Goal: Task Accomplishment & Management: Complete application form

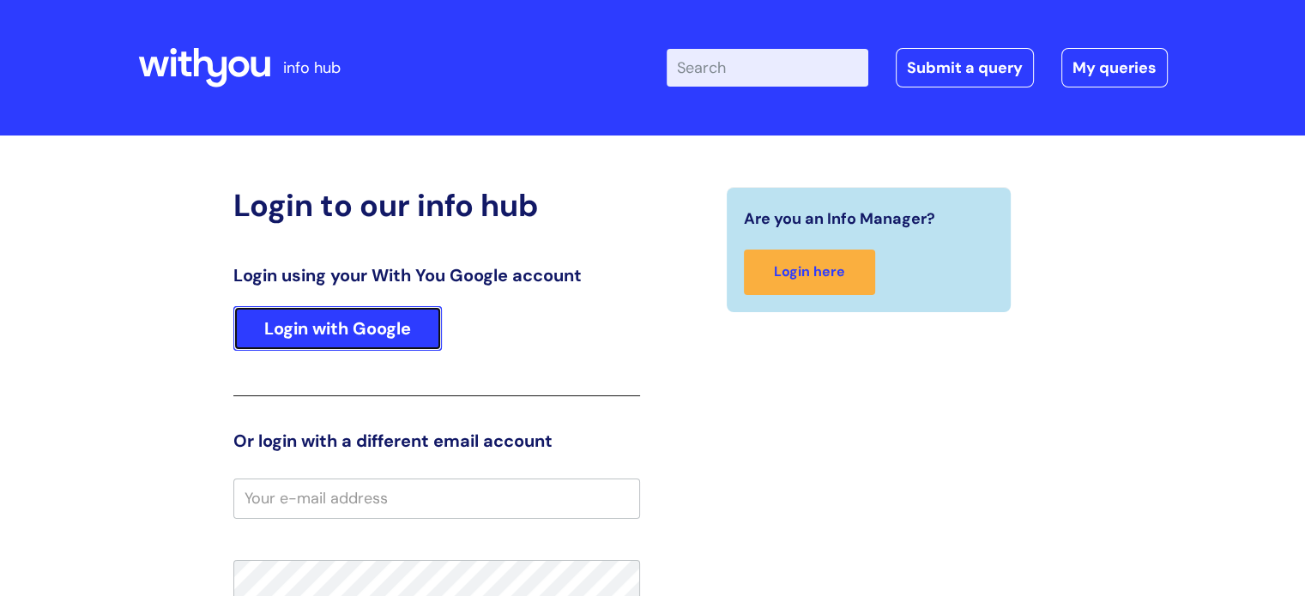
click at [326, 327] on link "Login with Google" at bounding box center [337, 328] width 209 height 45
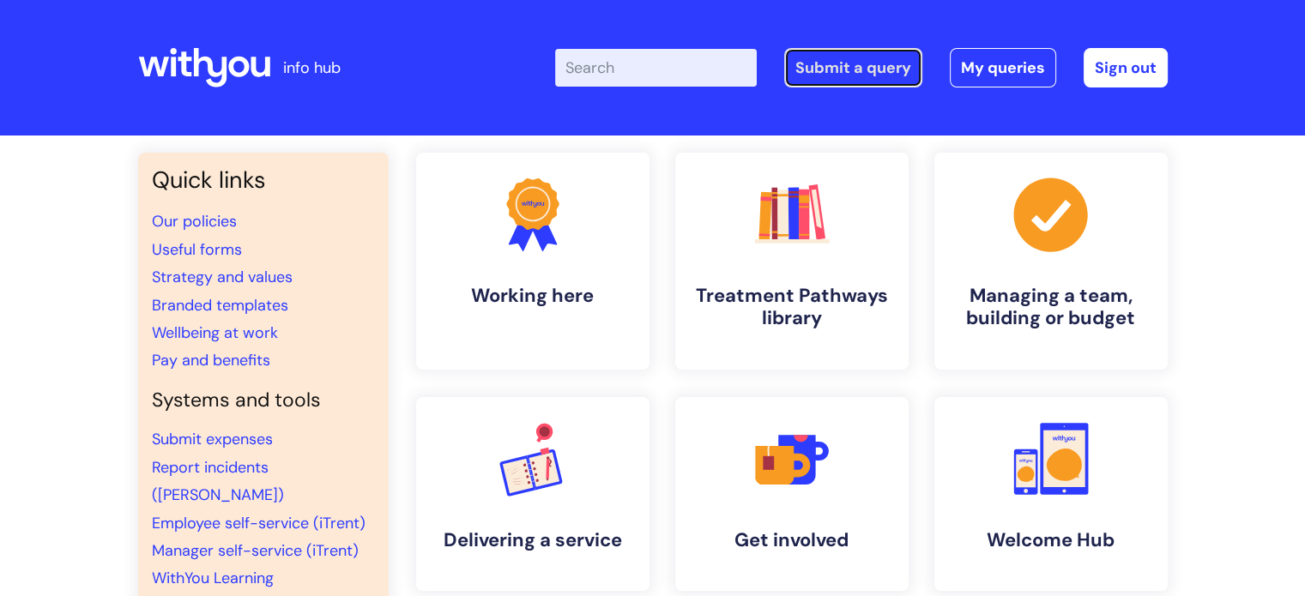
click at [899, 75] on link "Submit a query" at bounding box center [853, 67] width 138 height 39
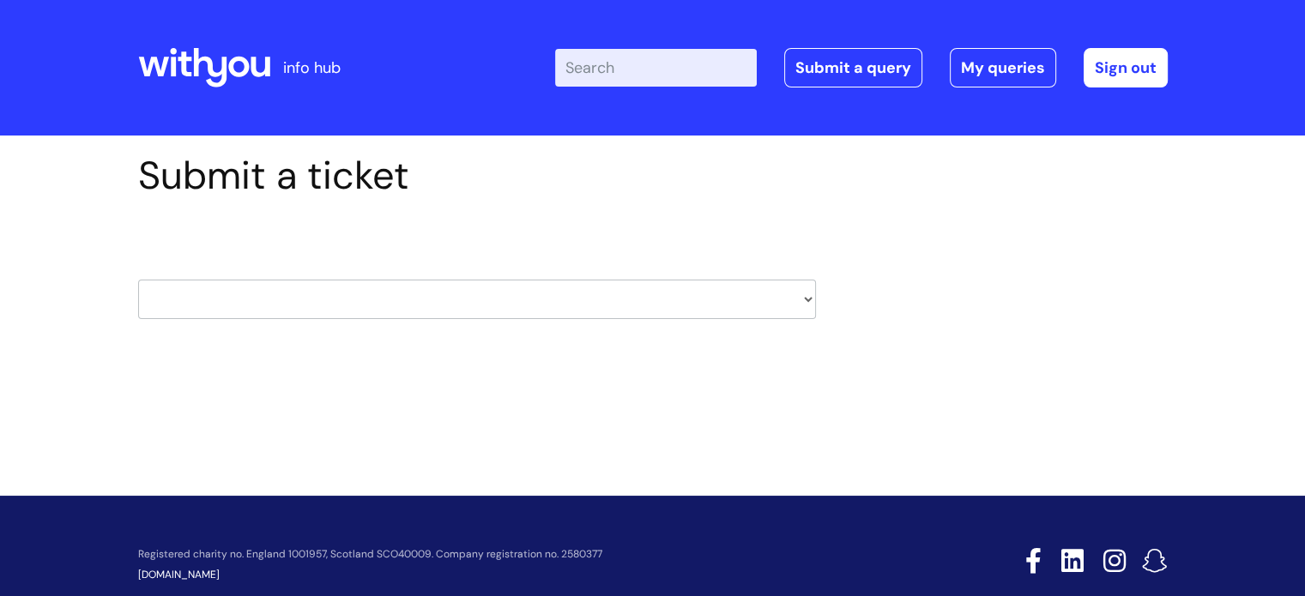
click at [806, 298] on select "HR / People IT and Support Clinical Drug Alerts Finance Accounts Data Support T…" at bounding box center [477, 299] width 678 height 39
select select "surrey_nhs_talking_therapies"
click at [138, 280] on select "HR / People IT and Support Clinical Drug Alerts Finance Accounts Data Support T…" at bounding box center [477, 299] width 678 height 39
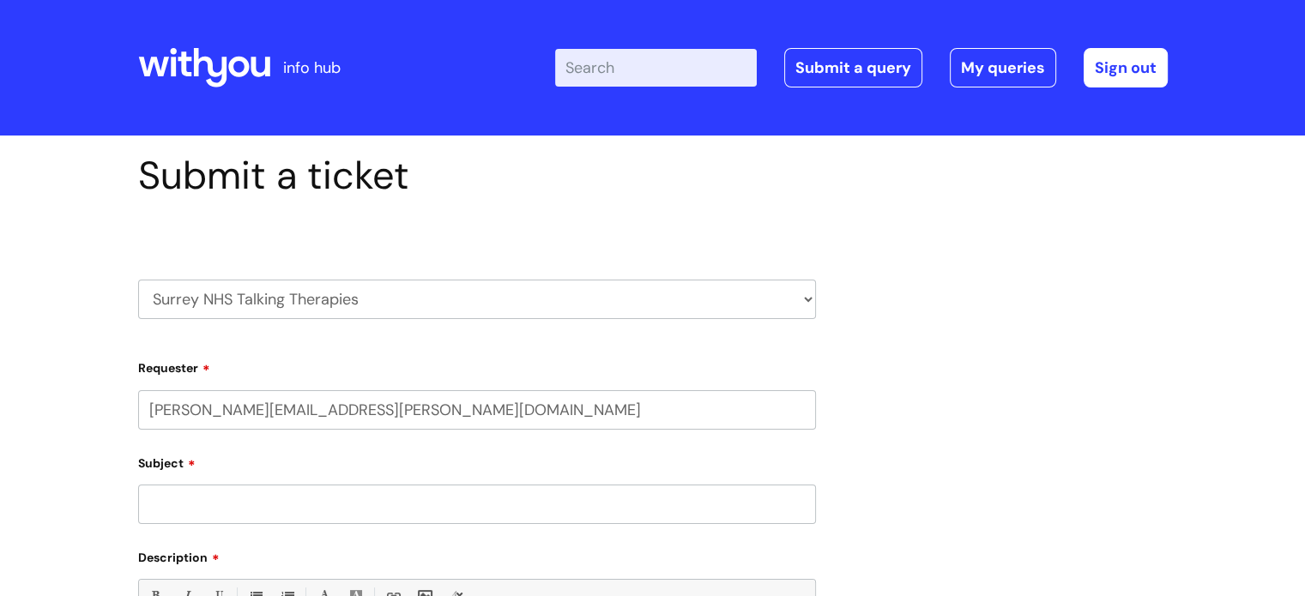
select select "80004286524"
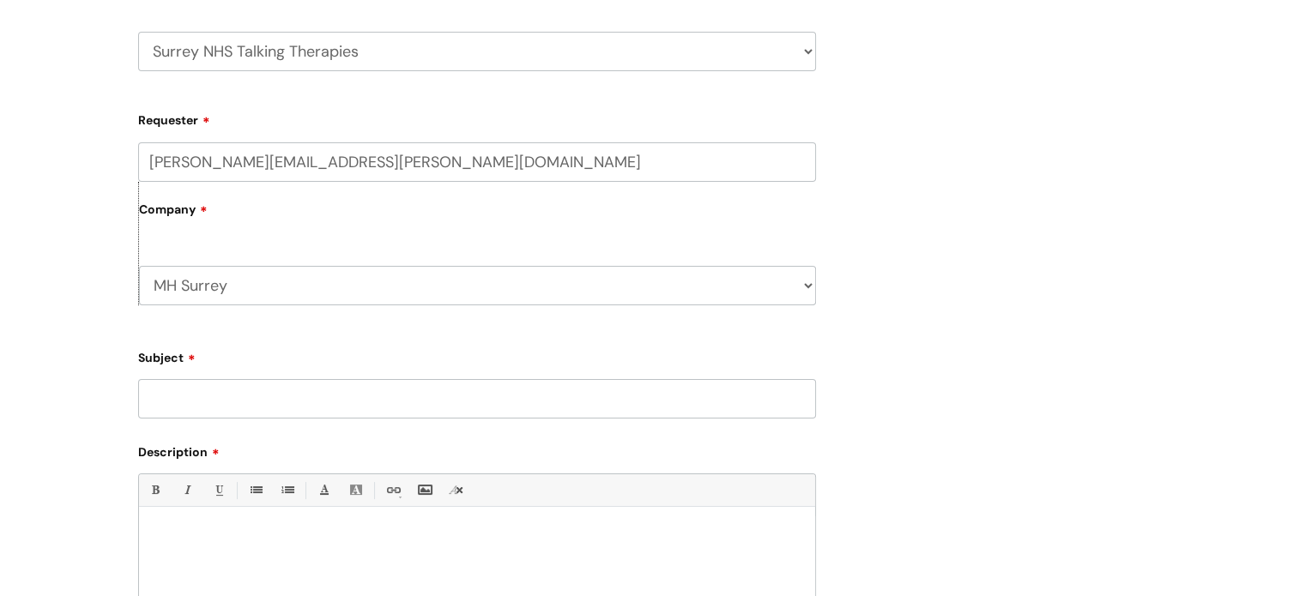
scroll to position [257, 0]
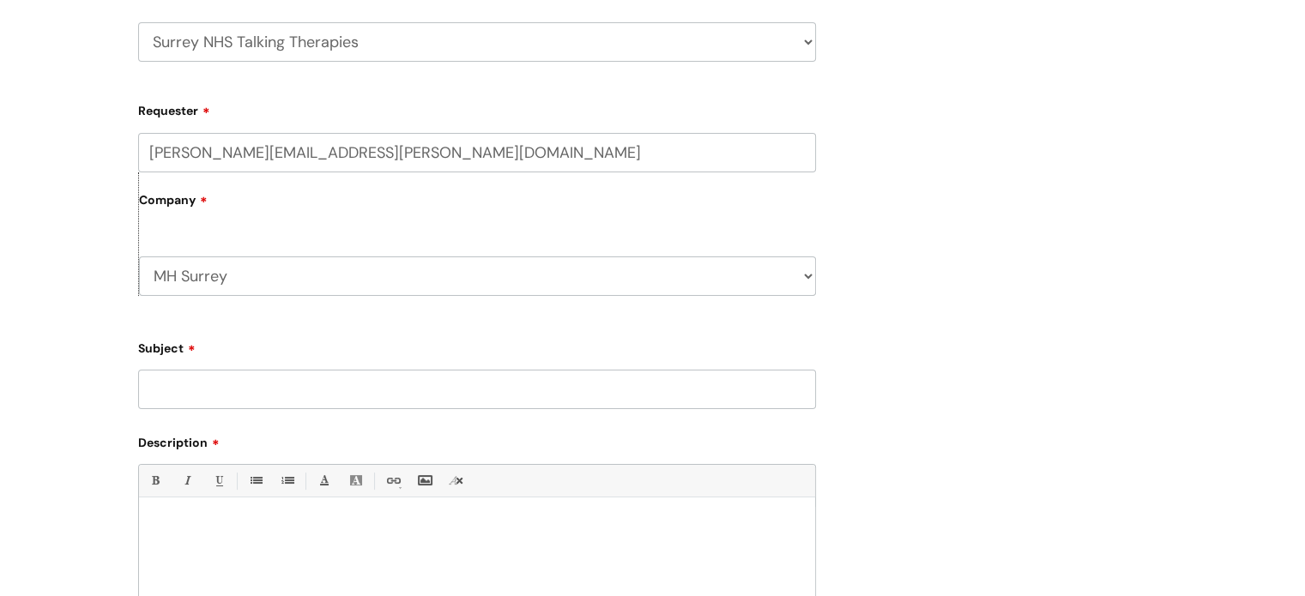
paste input "BE019477"
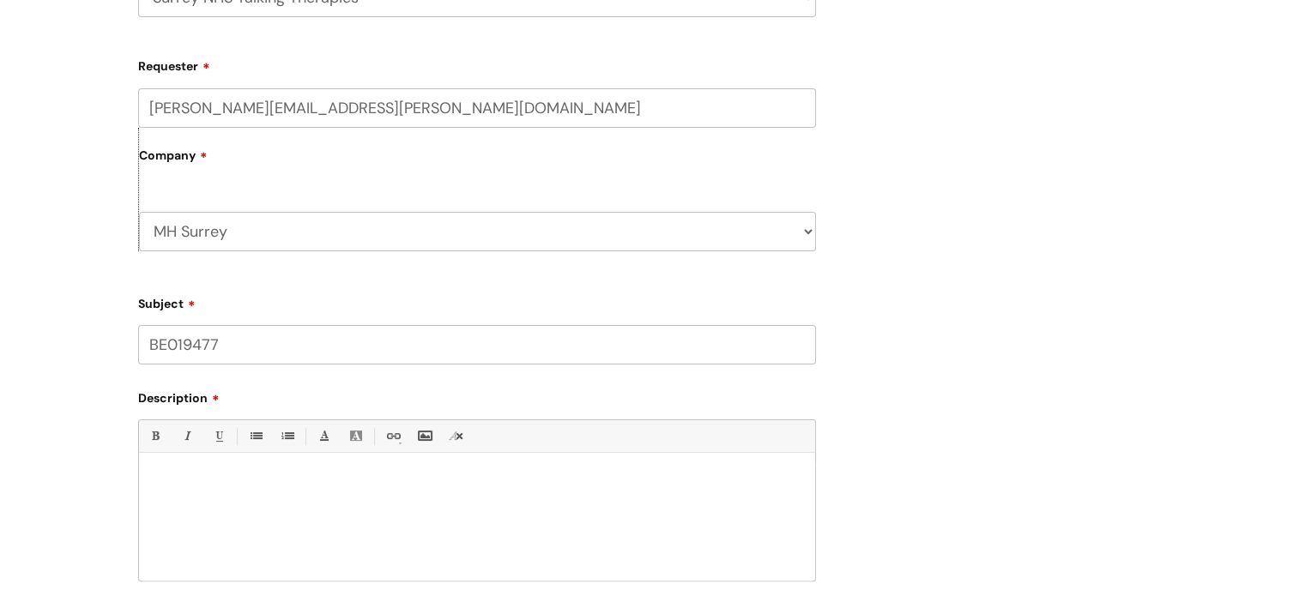
scroll to position [343, 0]
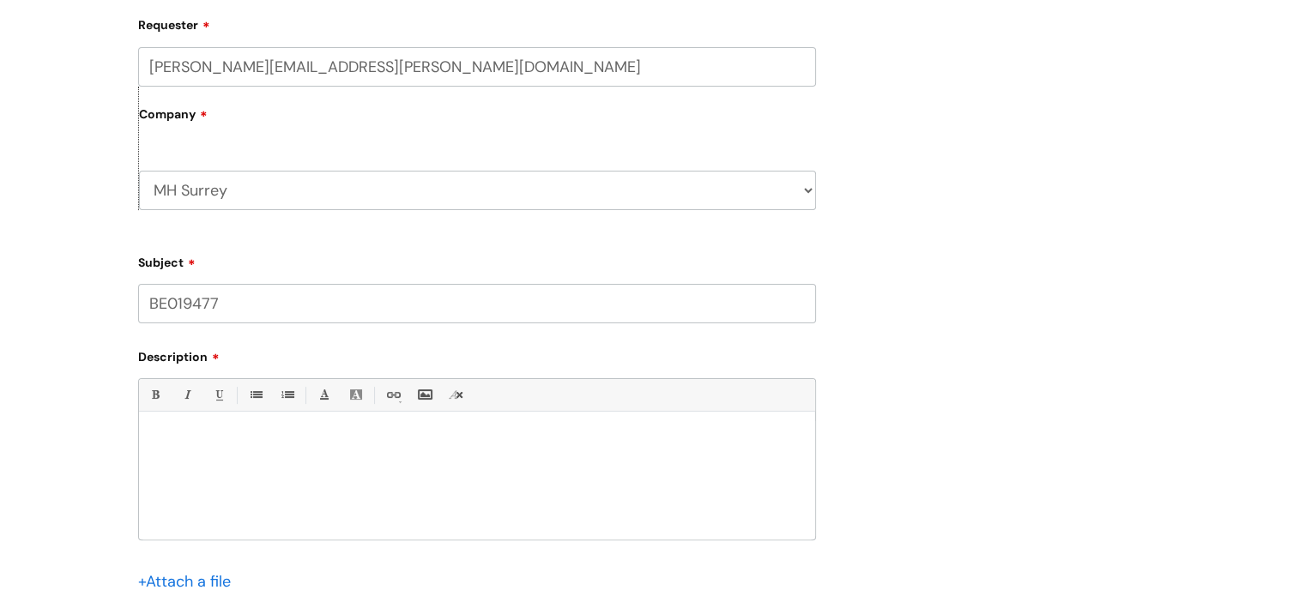
type input "BE019477"
click at [305, 459] on div at bounding box center [477, 480] width 676 height 118
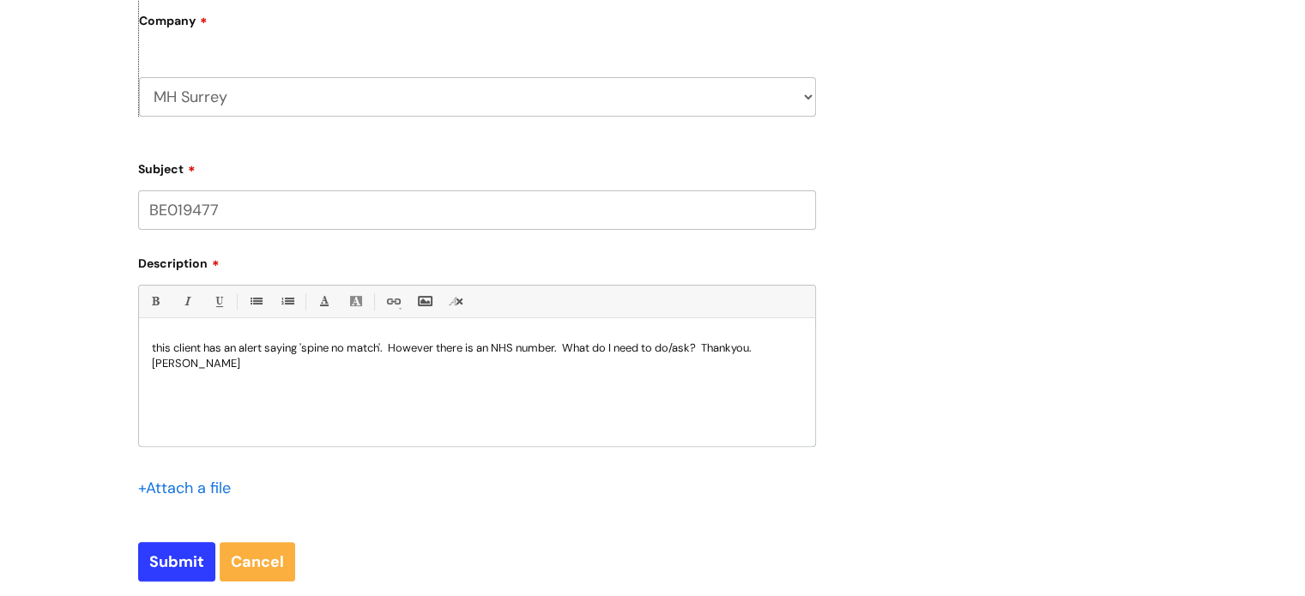
scroll to position [601, 0]
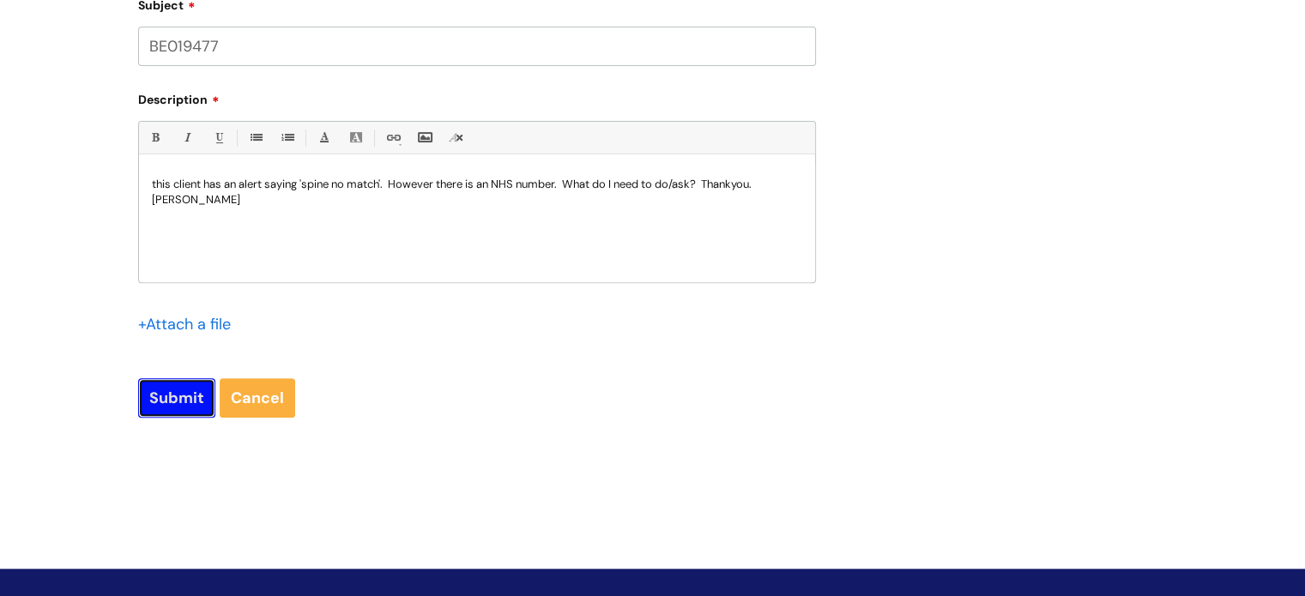
click at [167, 399] on input "Submit" at bounding box center [176, 397] width 77 height 39
type input "Please Wait..."
